Goal: Navigation & Orientation: Find specific page/section

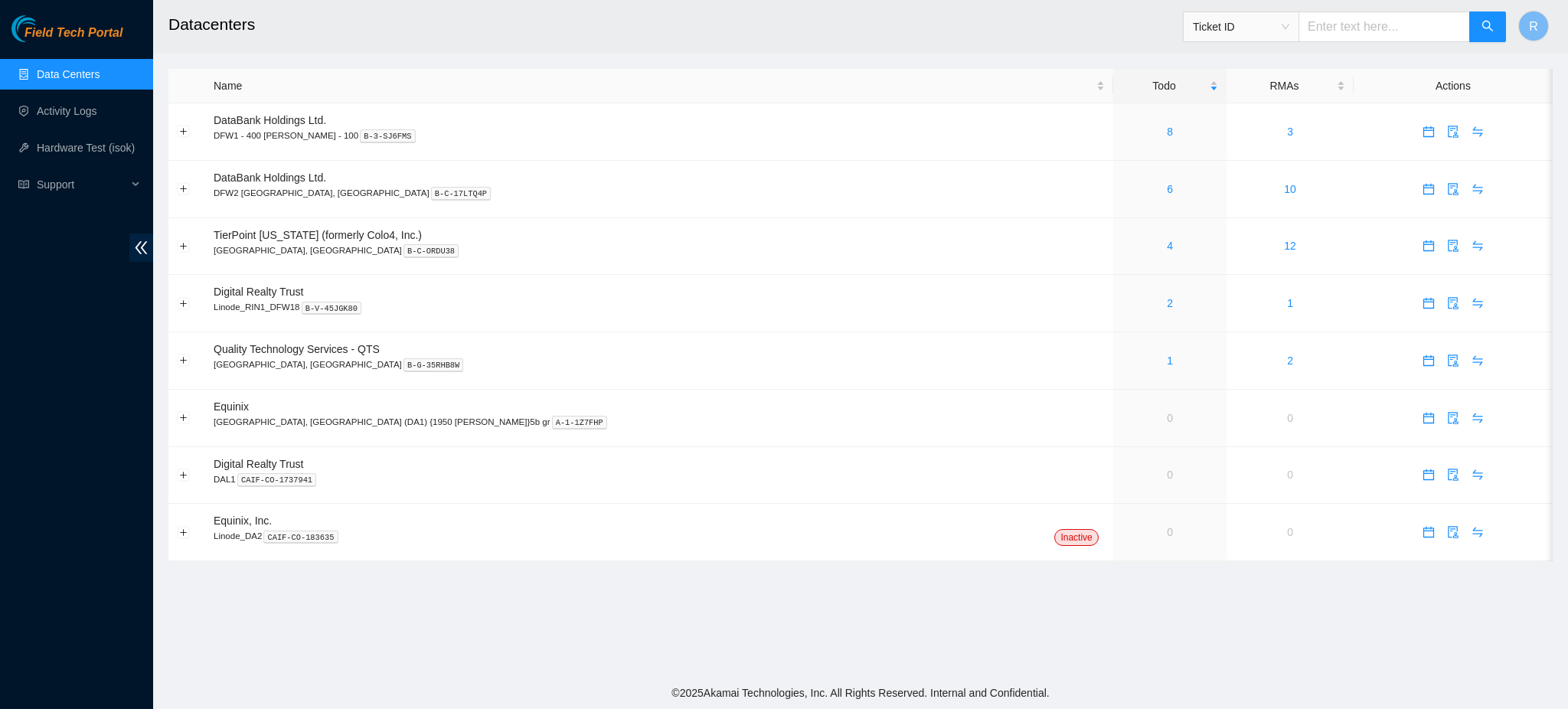
click at [71, 77] on link "Data Centers" at bounding box center [67, 74] width 63 height 12
